Goal: Task Accomplishment & Management: Complete application form

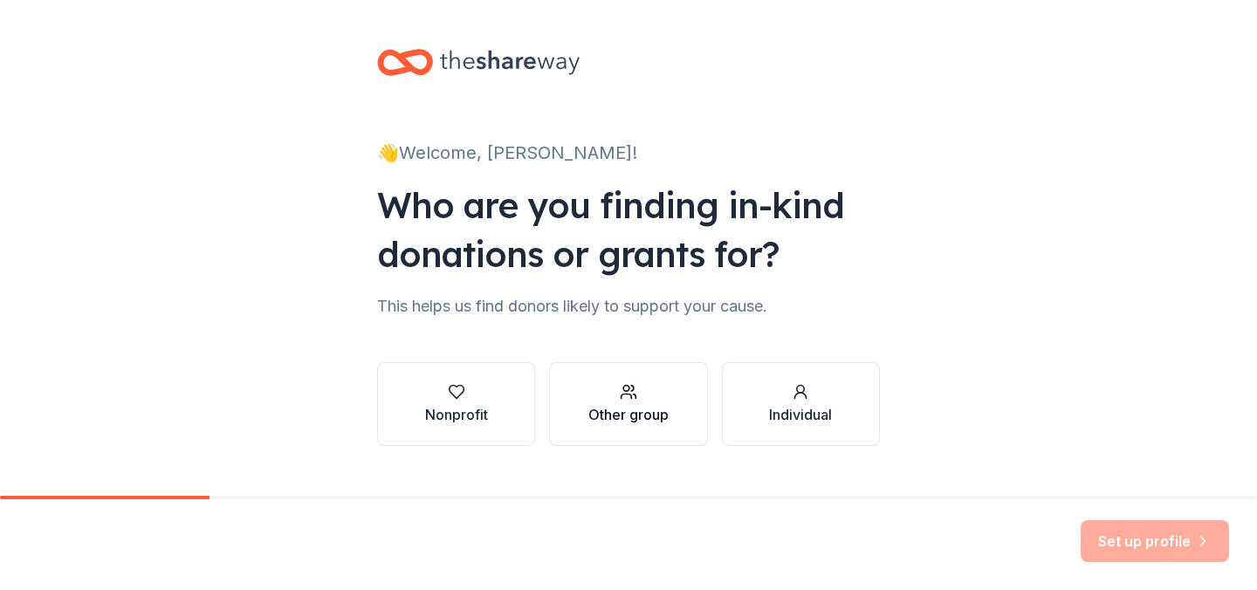
click at [640, 401] on div "Other group" at bounding box center [628, 404] width 80 height 42
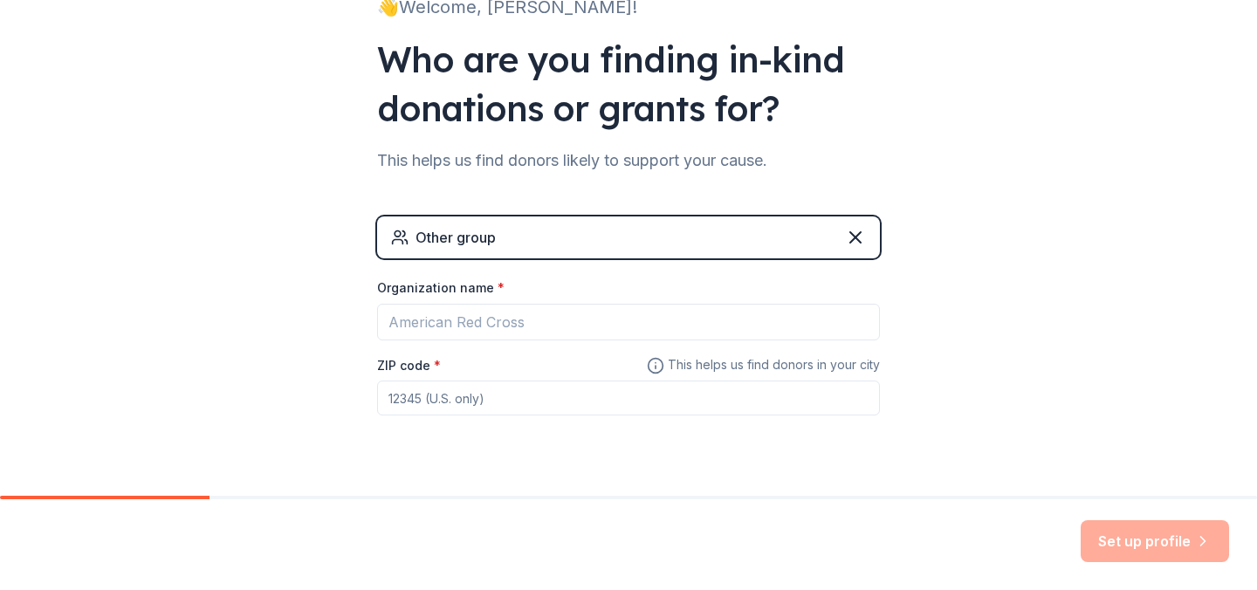
scroll to position [175, 0]
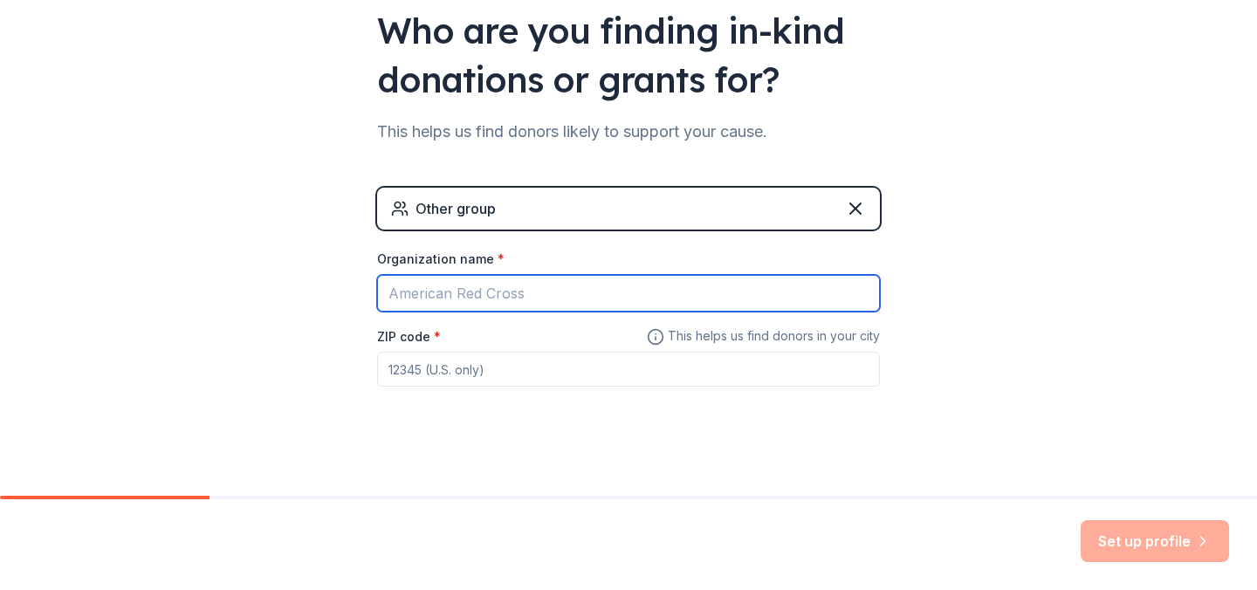
click at [472, 292] on input "Organization name *" at bounding box center [628, 293] width 503 height 37
type input "Santan Jr High Cheer"
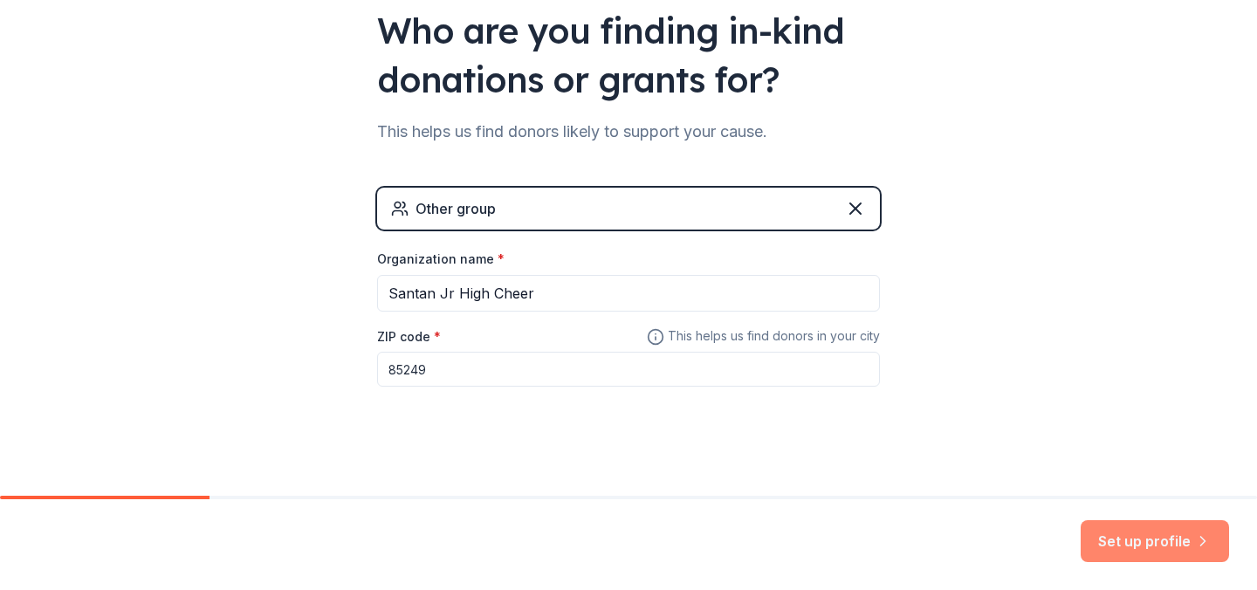
type input "85249"
click at [1172, 558] on button "Set up profile" at bounding box center [1155, 541] width 148 height 42
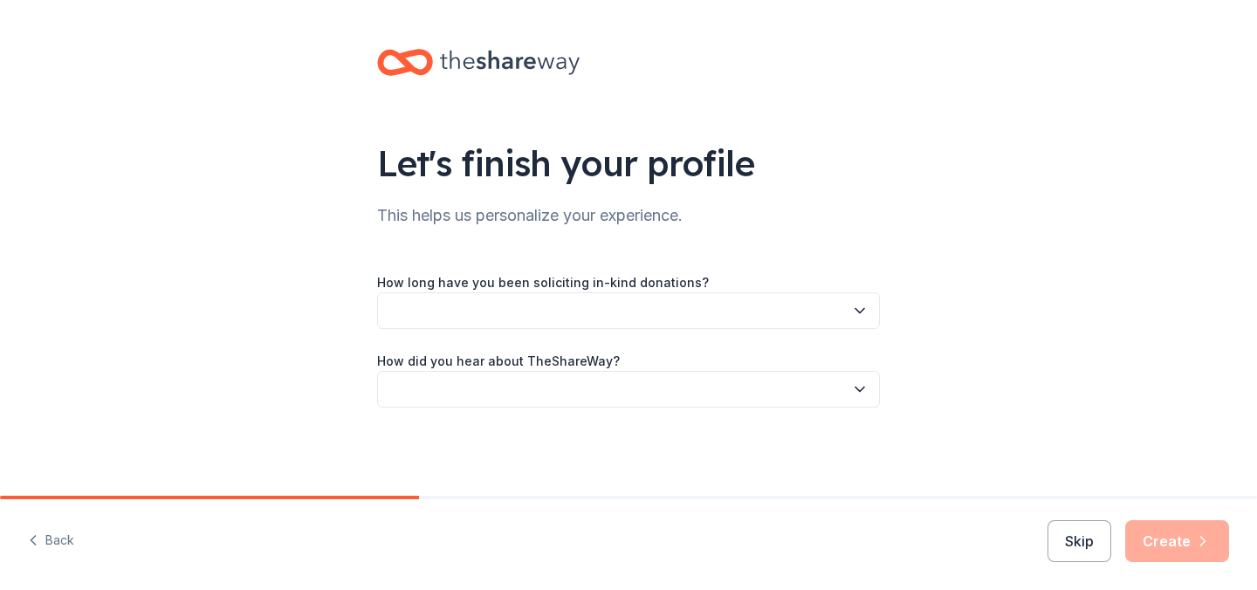
click at [856, 307] on icon "button" at bounding box center [859, 310] width 17 height 17
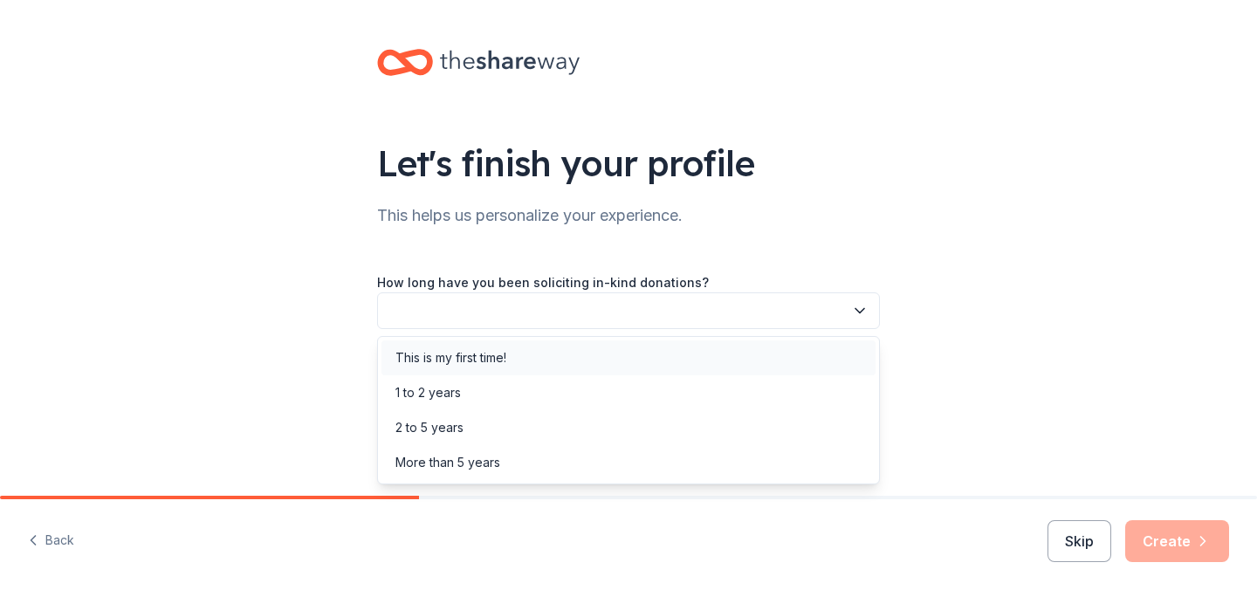
click at [829, 354] on div "This is my first time!" at bounding box center [628, 357] width 494 height 35
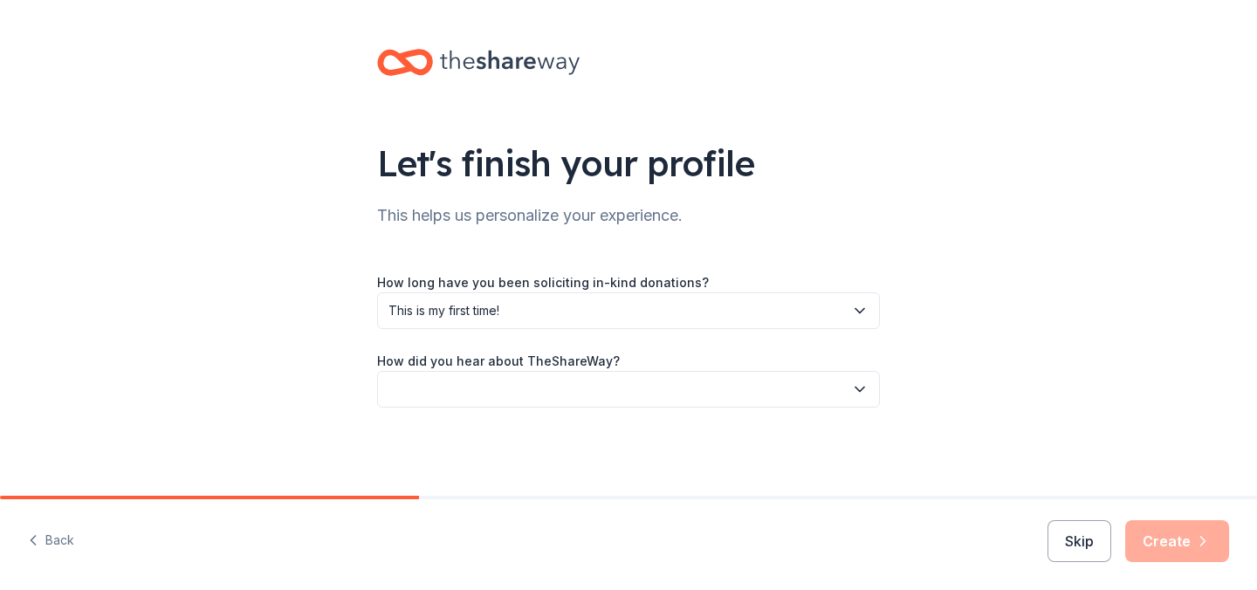
click at [862, 386] on icon "button" at bounding box center [859, 389] width 17 height 17
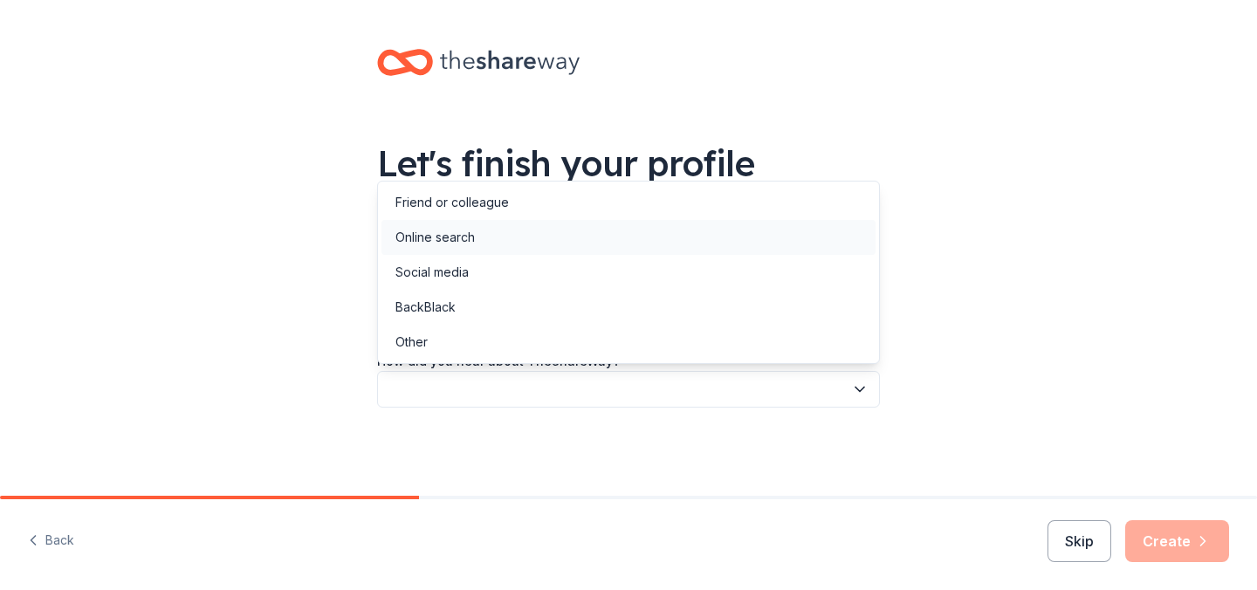
click at [722, 238] on div "Online search" at bounding box center [628, 237] width 494 height 35
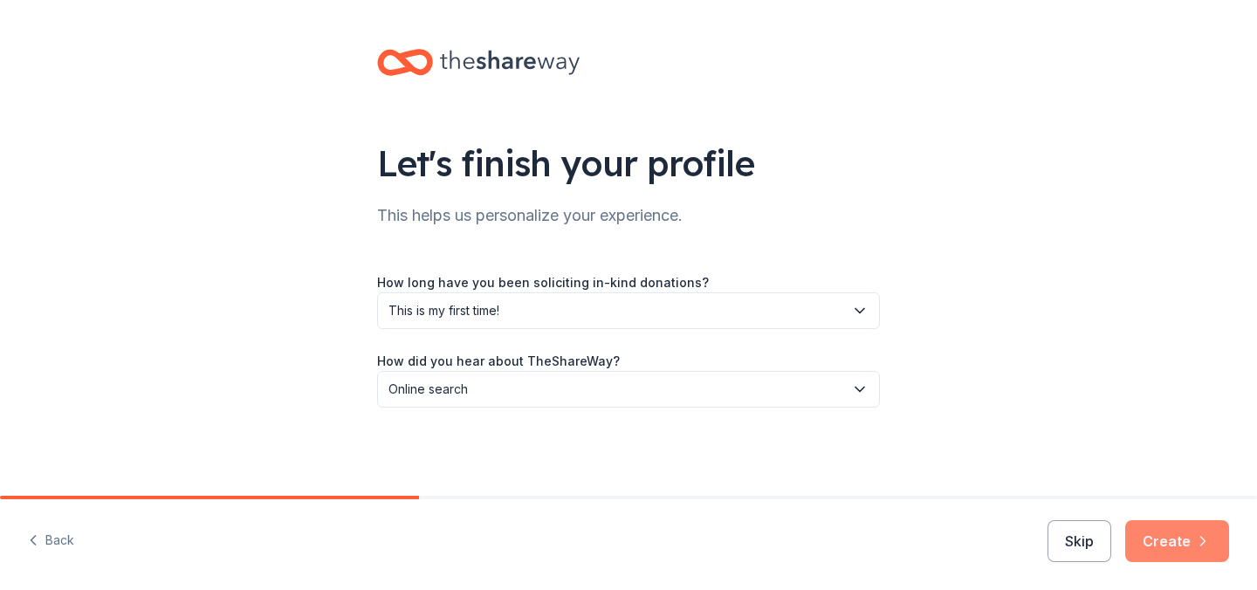
click at [1191, 541] on button "Create" at bounding box center [1177, 541] width 104 height 42
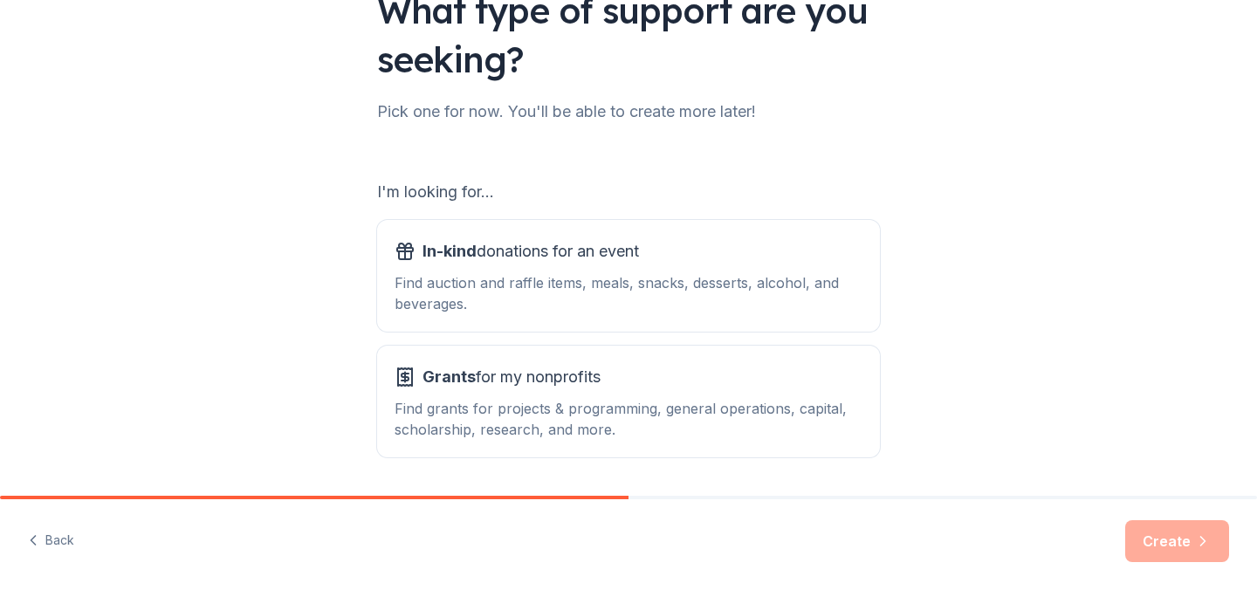
scroll to position [209, 0]
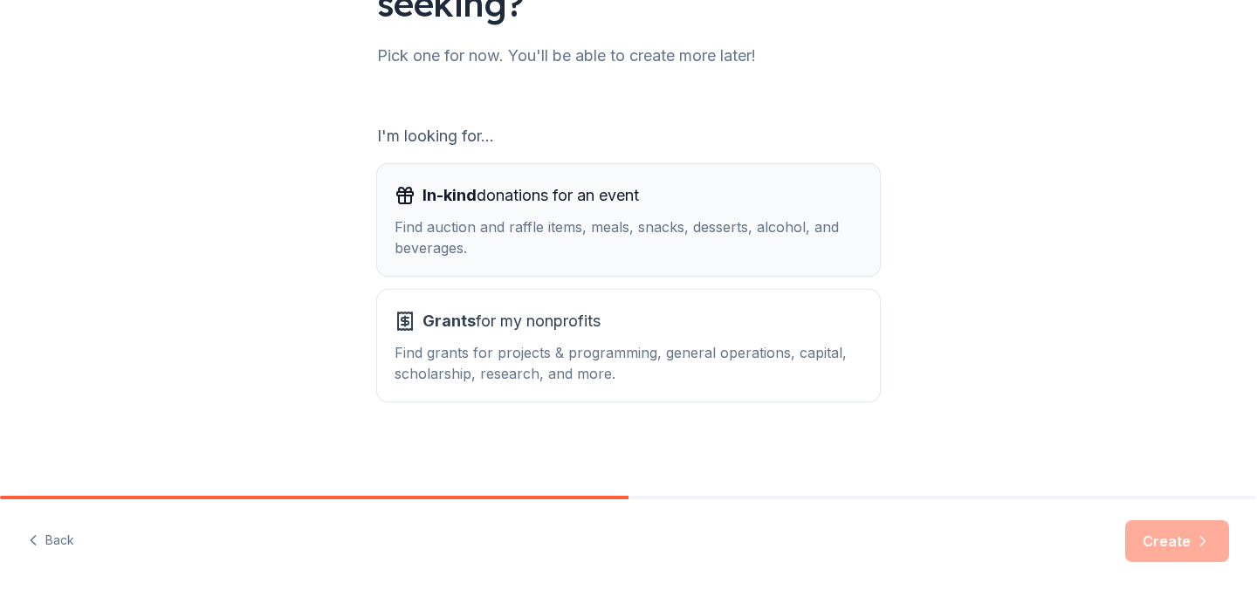
click at [570, 211] on div "In-kind donations for an event Find auction and raffle items, meals, snacks, de…" at bounding box center [629, 220] width 468 height 77
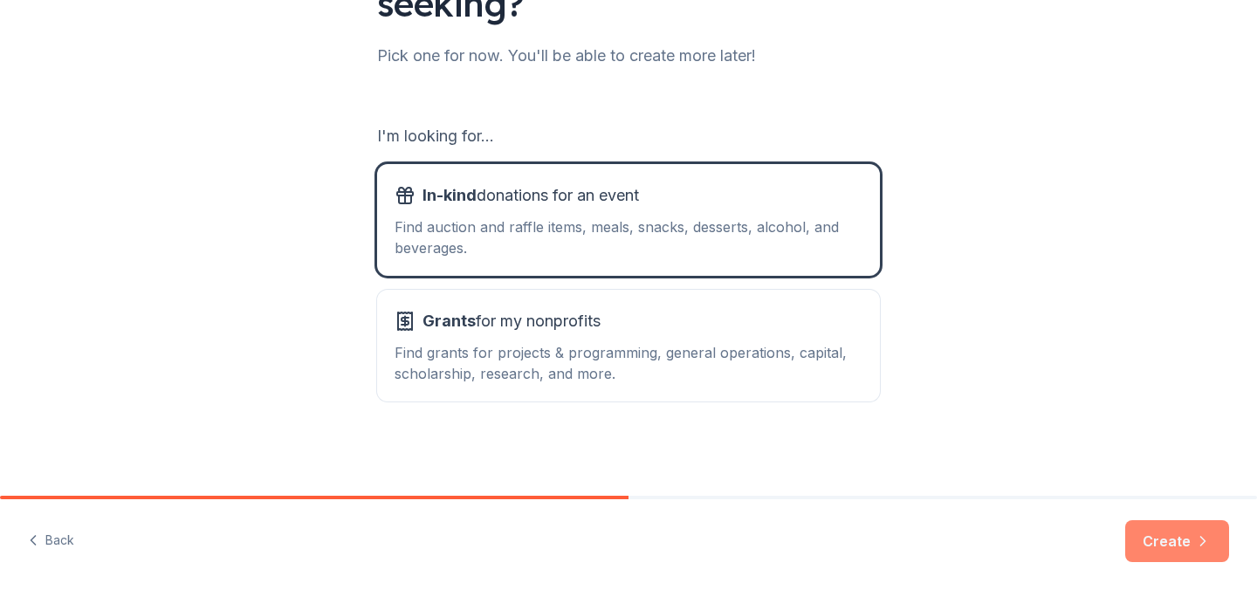
click at [1180, 543] on button "Create" at bounding box center [1177, 541] width 104 height 42
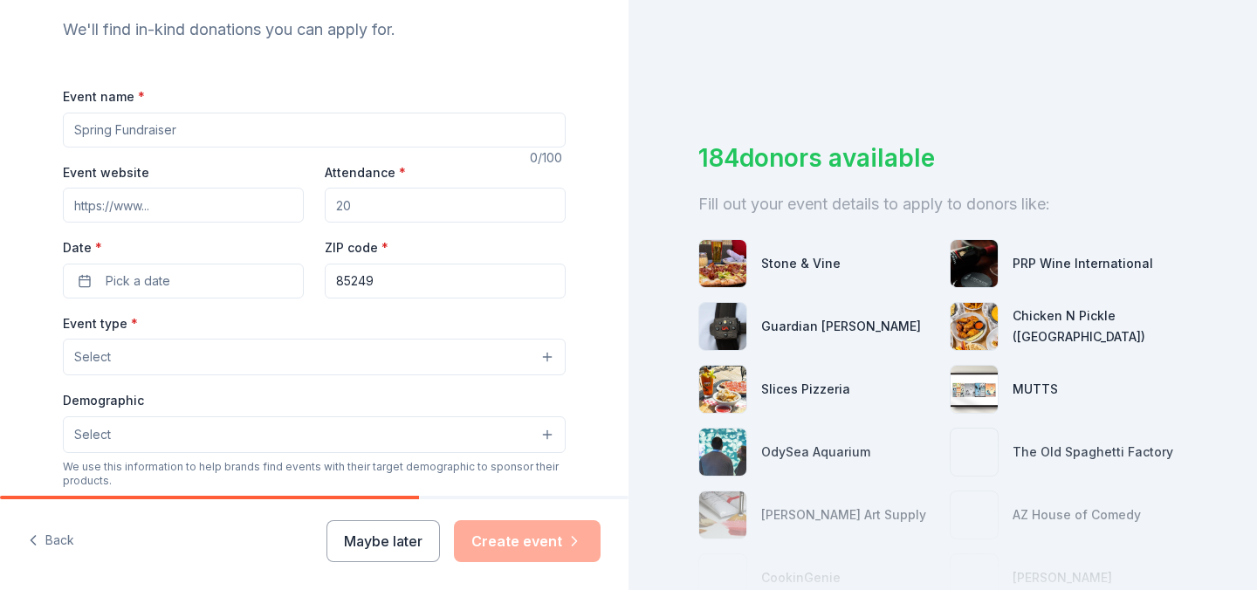
scroll to position [192, 0]
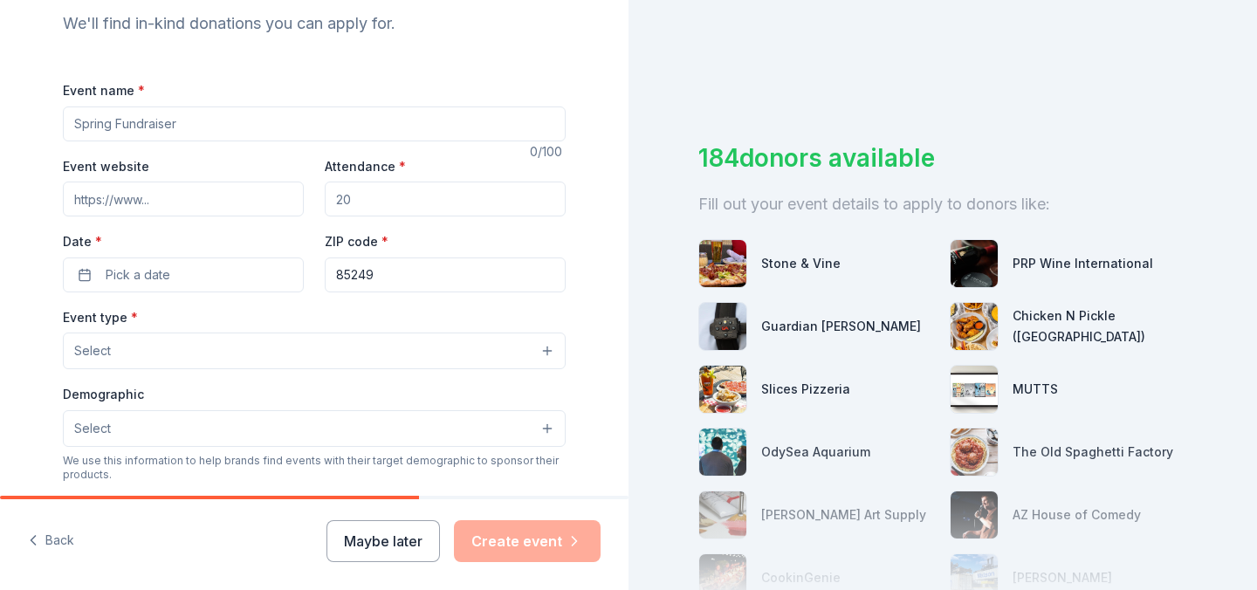
click at [546, 349] on button "Select" at bounding box center [314, 351] width 503 height 37
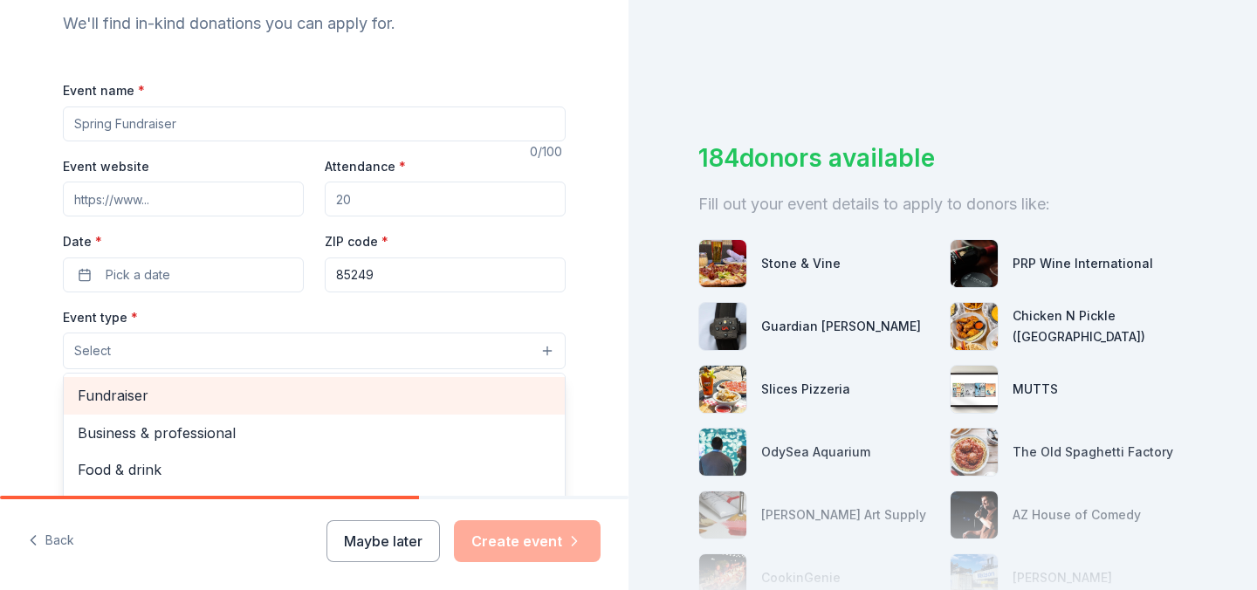
click at [526, 382] on div "Fundraiser" at bounding box center [314, 395] width 501 height 37
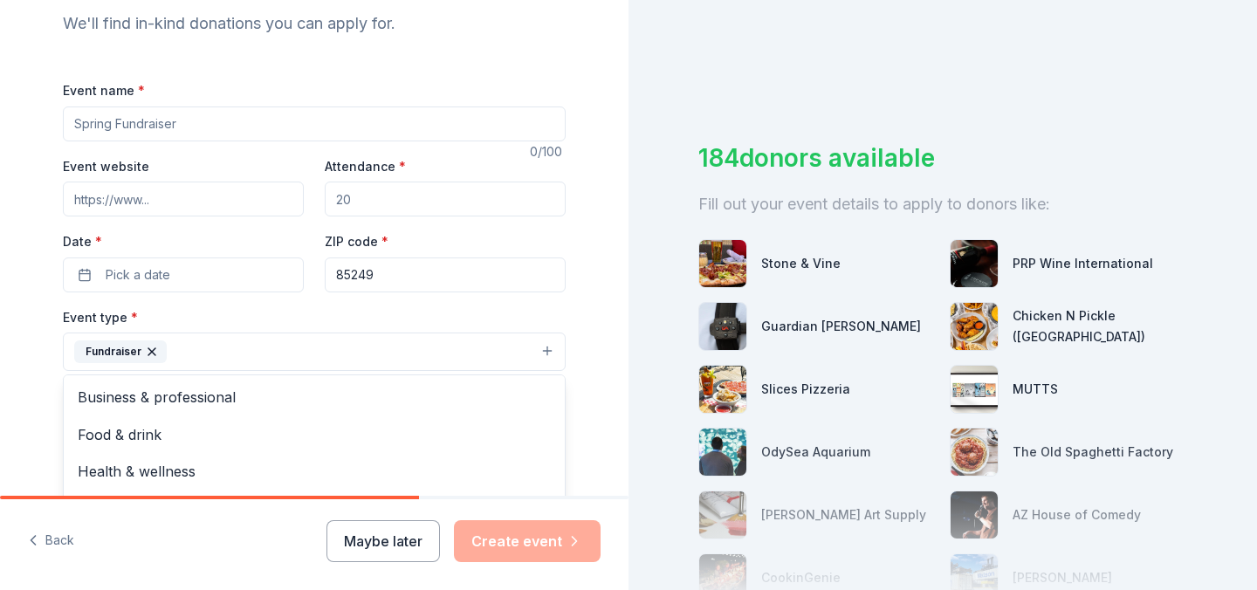
click at [149, 127] on div "Event name * 0 /100 Event website Attendance * Date * Pick a date ZIP code * 85…" at bounding box center [314, 483] width 503 height 808
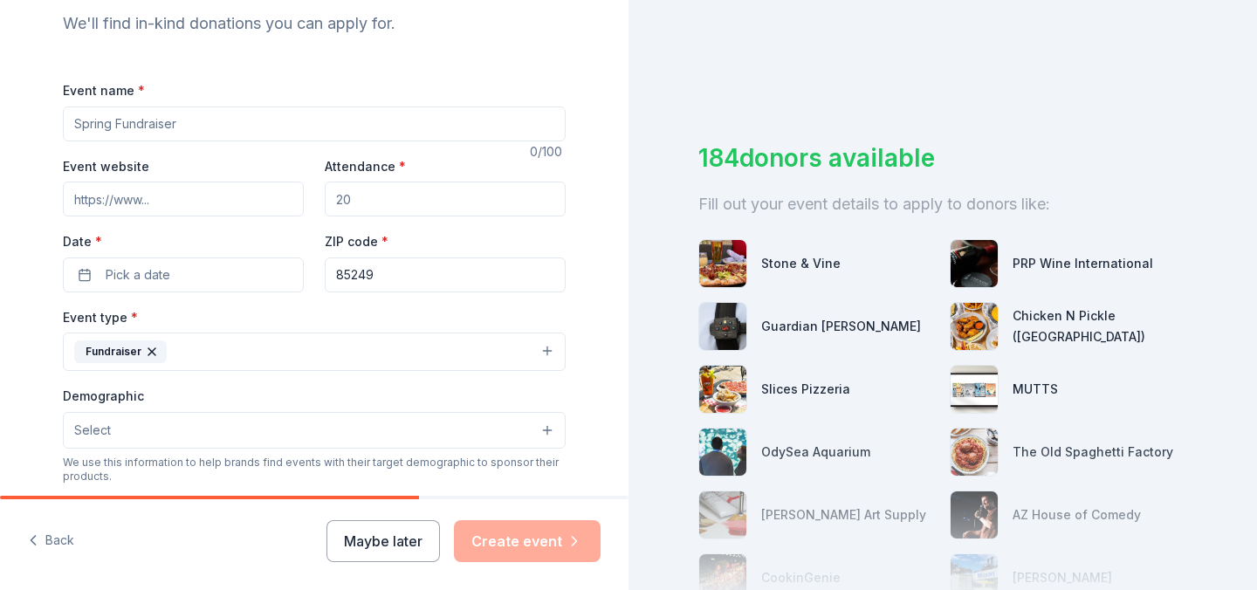
click at [139, 117] on input "Event name *" at bounding box center [314, 123] width 503 height 35
type input "S"
type input "C"
type input "Santan Jr High Cheer Fundraising Raffle"
click at [90, 276] on button "Pick a date" at bounding box center [183, 274] width 241 height 35
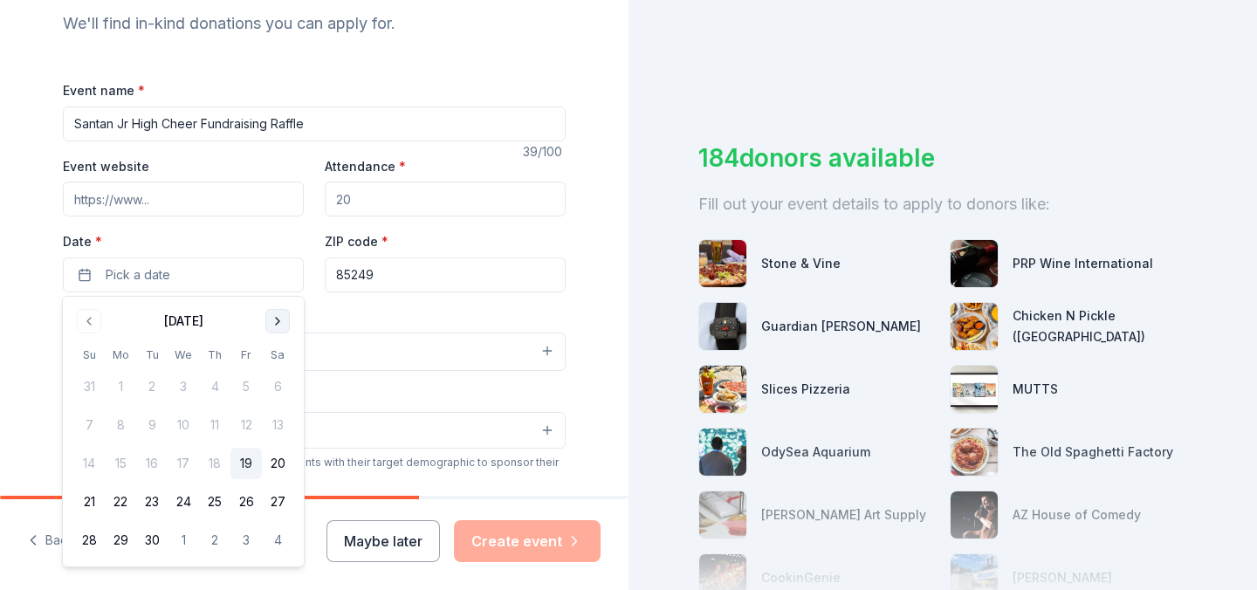
click at [281, 328] on button "Go to next month" at bounding box center [277, 321] width 24 height 24
click at [251, 546] on button "31" at bounding box center [245, 540] width 31 height 31
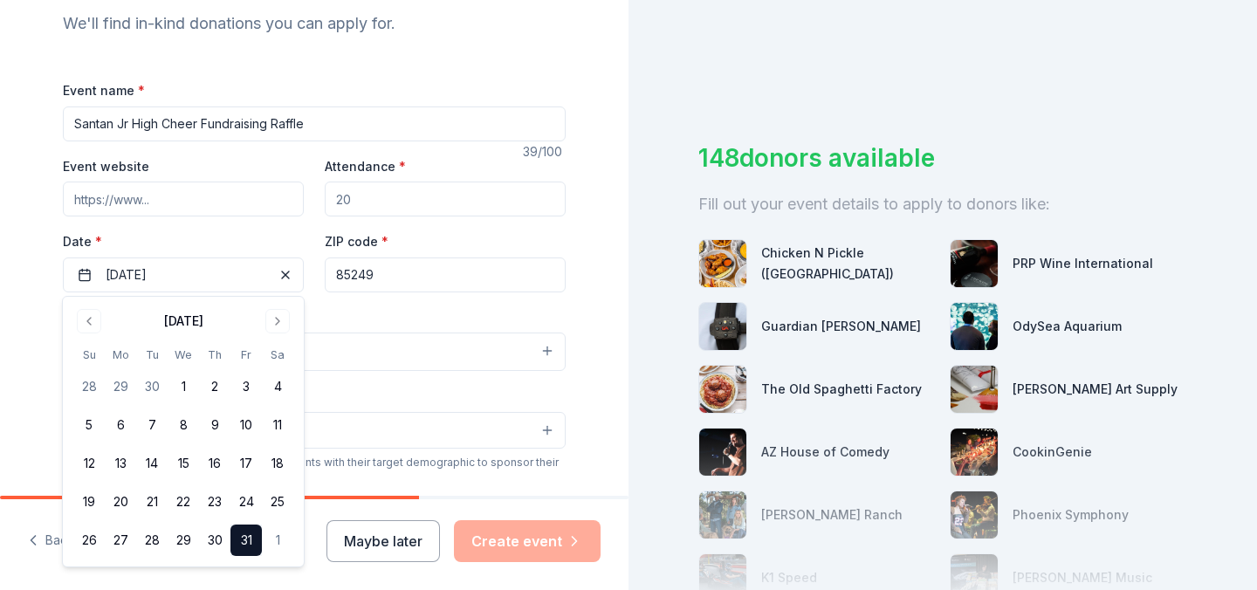
click at [402, 280] on input "85249" at bounding box center [445, 274] width 241 height 35
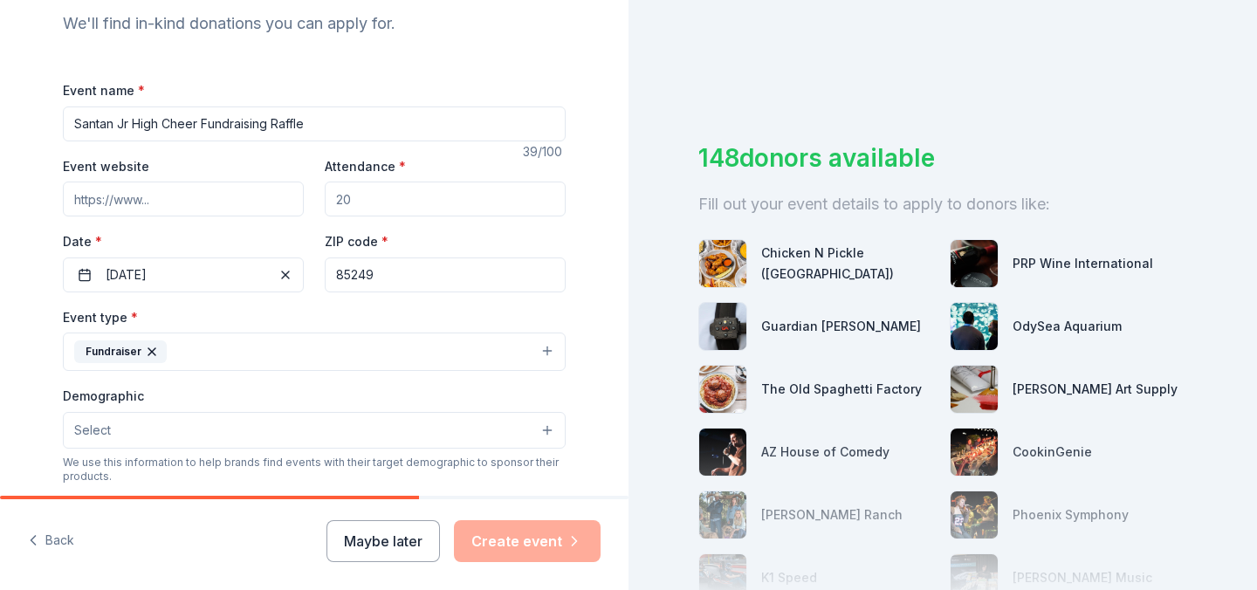
click at [259, 344] on button "Fundraiser" at bounding box center [314, 352] width 503 height 38
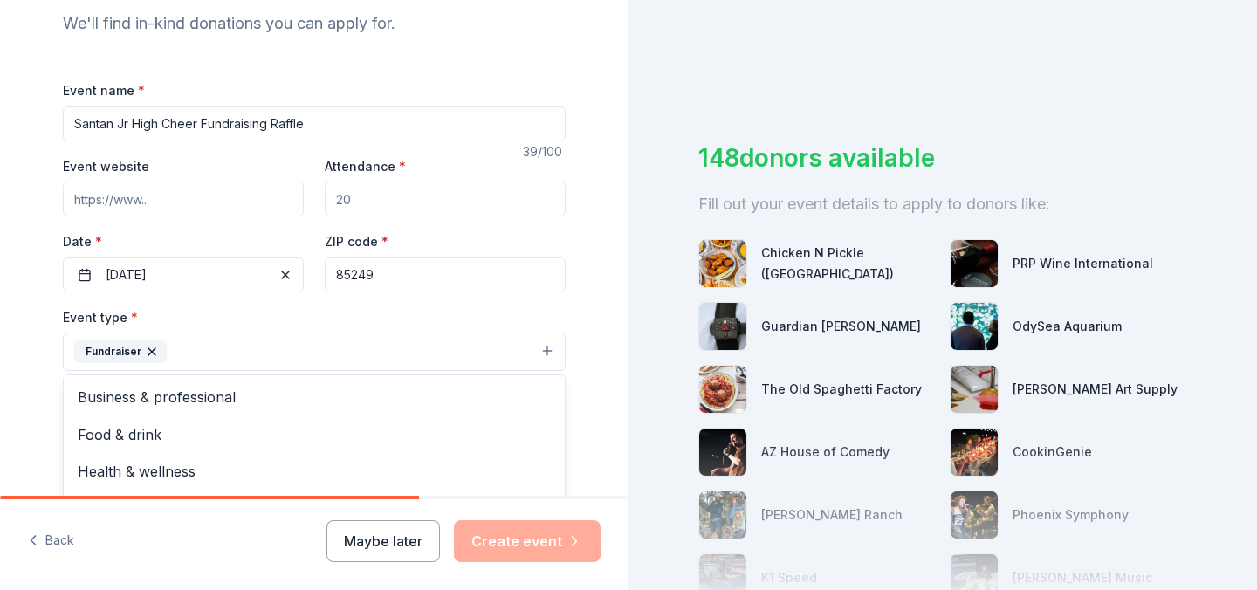
click at [580, 374] on div "Tell us about your event. We'll find in-kind donations you can apply for. Event…" at bounding box center [314, 390] width 559 height 1164
click at [548, 429] on button "Select" at bounding box center [314, 430] width 503 height 37
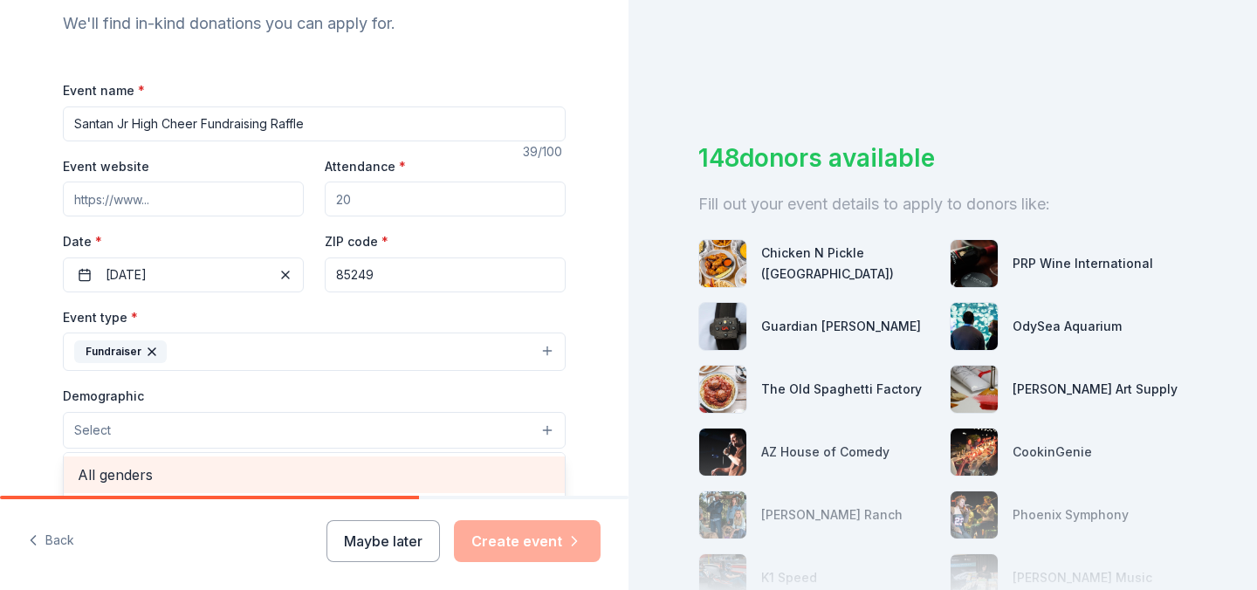
click at [174, 471] on span "All genders" at bounding box center [314, 474] width 473 height 23
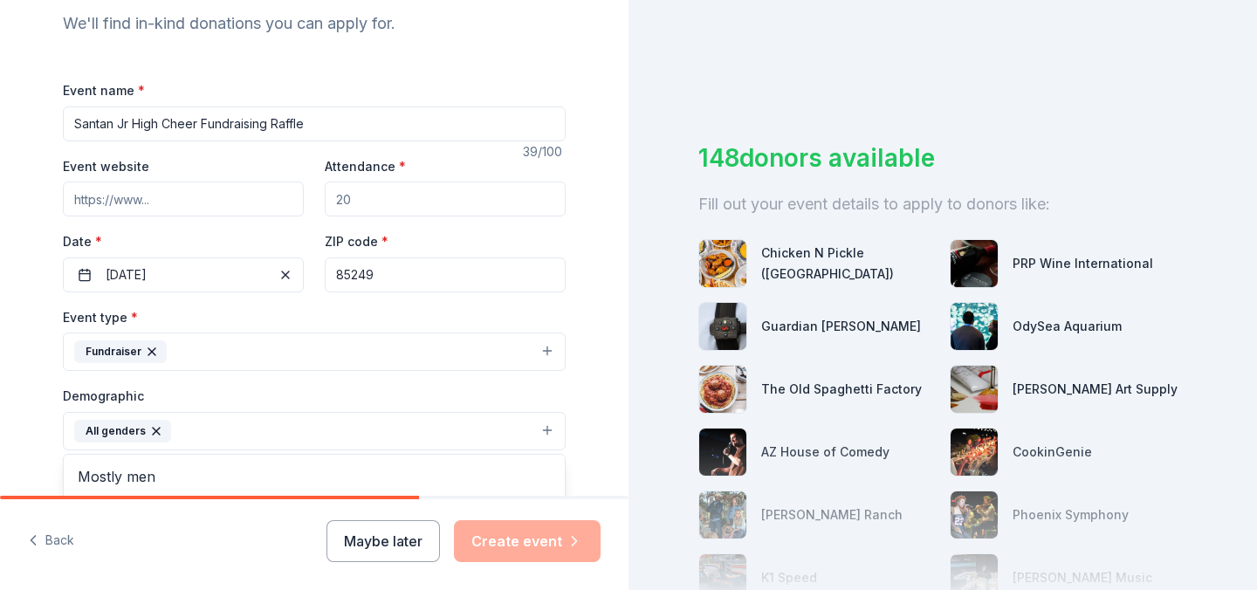
click at [592, 354] on div "Tell us about your event. We'll find in-kind donations you can apply for. Event…" at bounding box center [314, 390] width 559 height 1165
click at [350, 201] on input "Attendance *" at bounding box center [445, 199] width 241 height 35
drag, startPoint x: 356, startPoint y: 199, endPoint x: 322, endPoint y: 200, distance: 34.1
click at [322, 200] on div "Event website Attendance * Date * [DATE] ZIP code * 85249" at bounding box center [314, 223] width 503 height 137
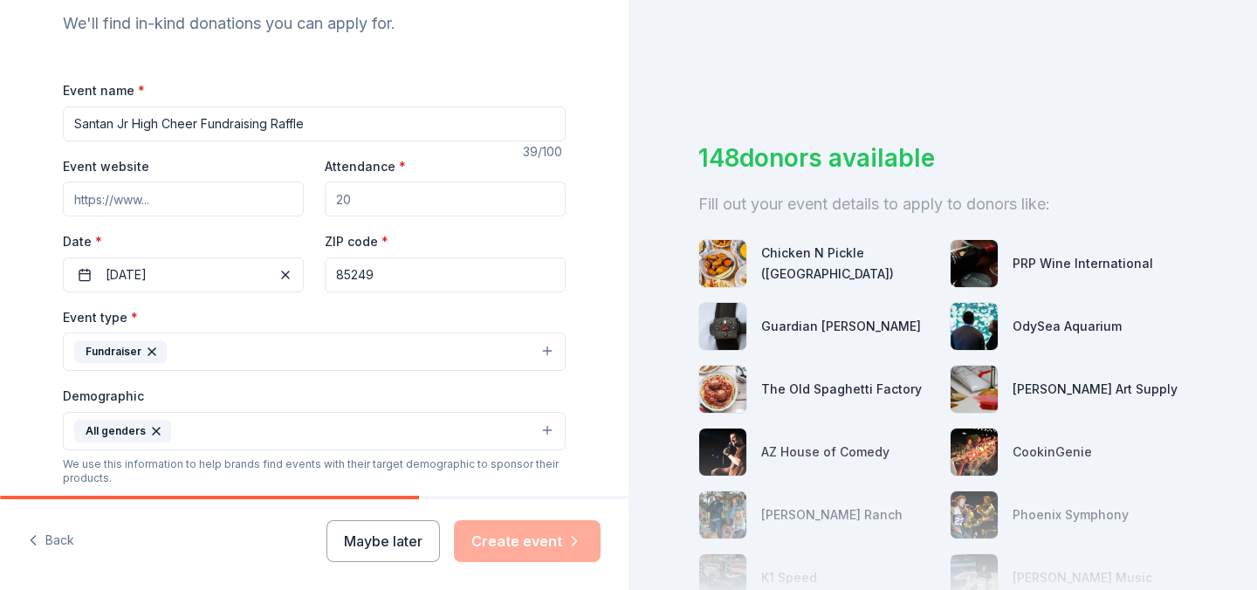
drag, startPoint x: 351, startPoint y: 197, endPoint x: 335, endPoint y: 196, distance: 15.7
click at [335, 196] on input "Attendance *" at bounding box center [445, 199] width 241 height 35
click at [358, 201] on input "Attendance *" at bounding box center [445, 199] width 241 height 35
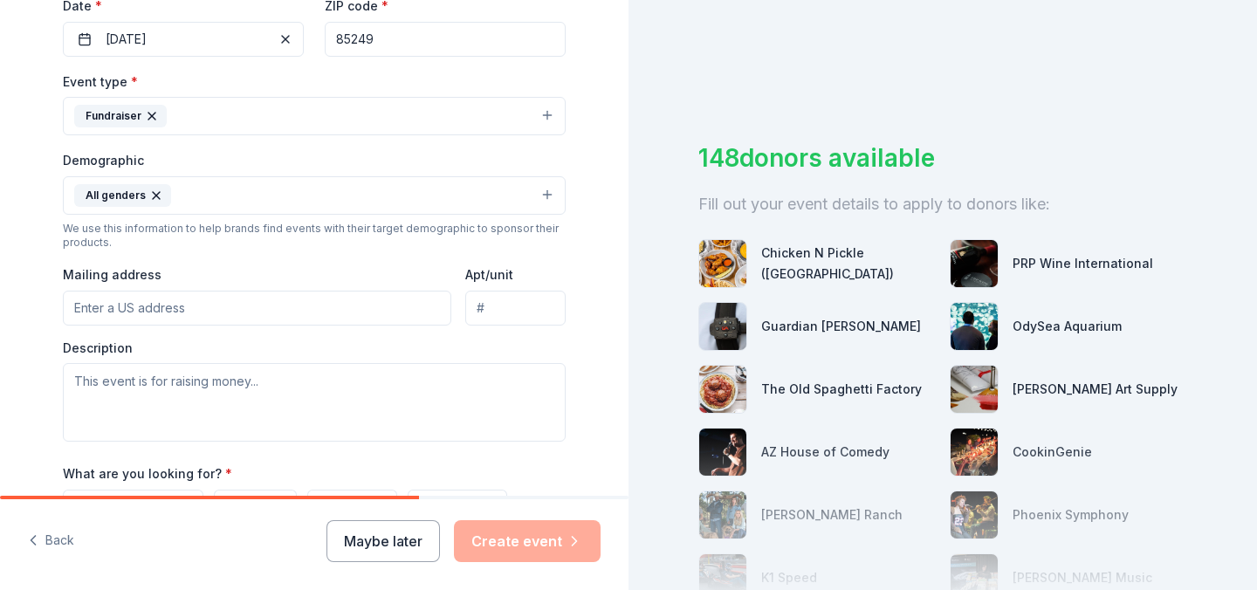
scroll to position [432, 0]
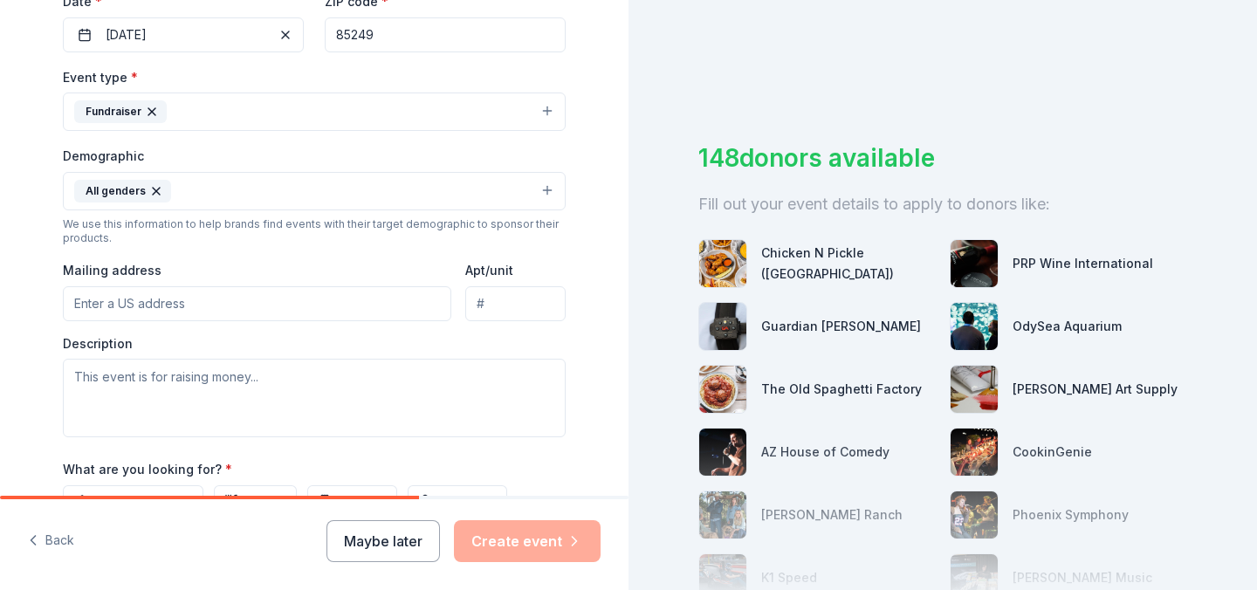
type input "50"
